Goal: Task Accomplishment & Management: Complete application form

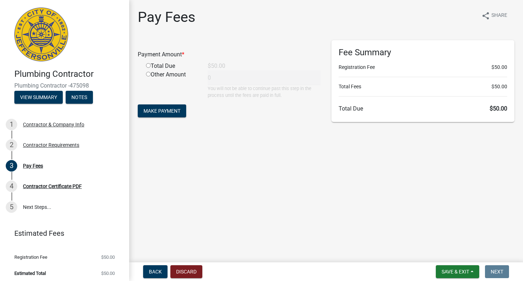
click at [166, 67] on div "Total Due" at bounding box center [172, 66] width 62 height 9
click at [147, 67] on input "radio" at bounding box center [148, 65] width 5 height 5
radio input "true"
type input "50"
click at [156, 107] on button "Make Payment" at bounding box center [162, 110] width 48 height 13
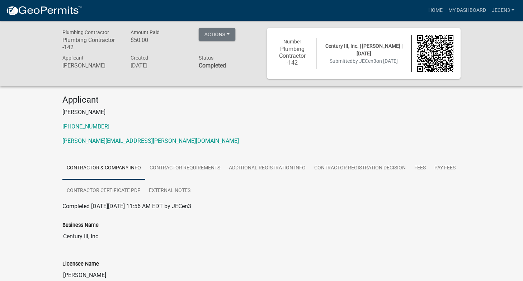
click at [278, 128] on p "[PHONE_NUMBER]" at bounding box center [261, 126] width 398 height 9
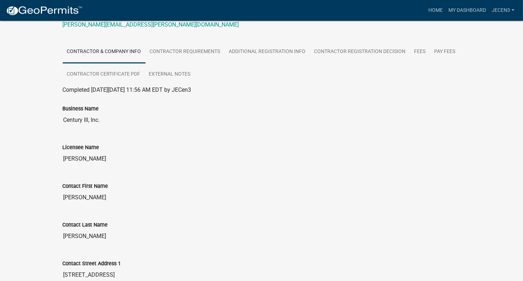
scroll to position [75, 0]
